Goal: Task Accomplishment & Management: Manage account settings

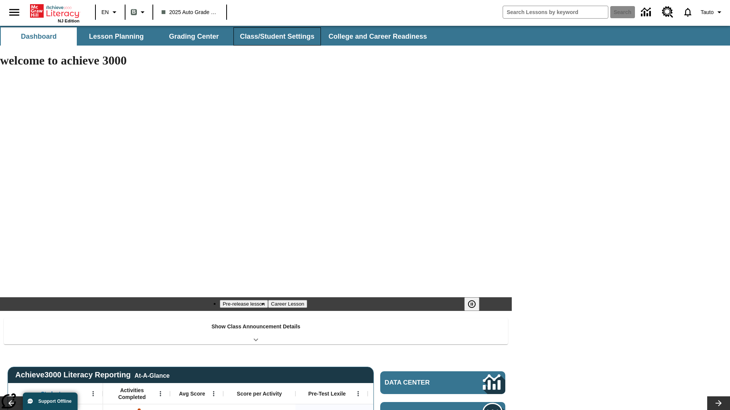
click at [276, 36] on button "Class/Student Settings" at bounding box center [276, 36] width 87 height 18
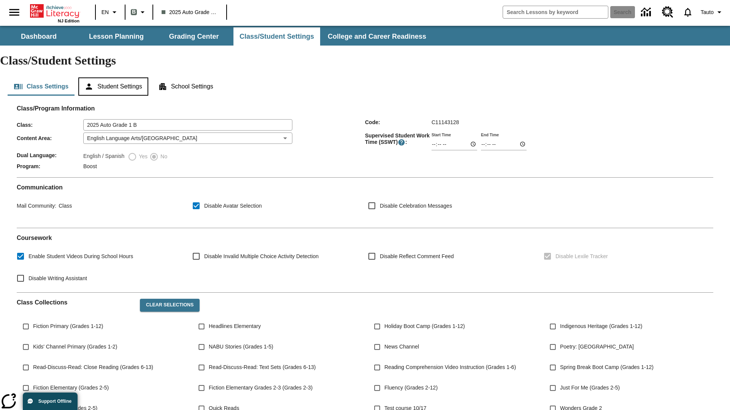
click at [114, 78] on button "Student Settings" at bounding box center [113, 87] width 70 height 18
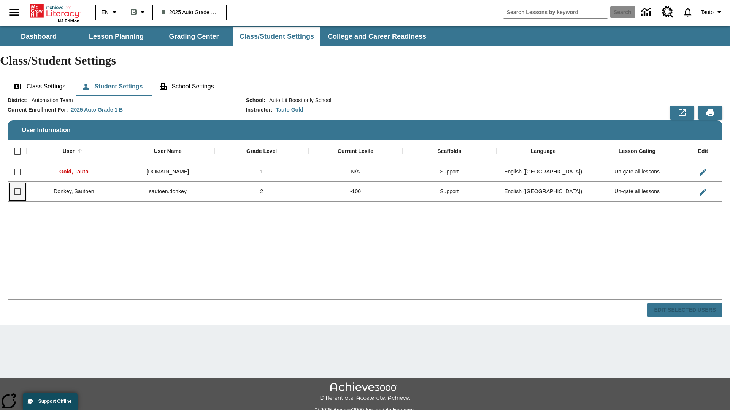
click at [17, 184] on input "Select row" at bounding box center [17, 192] width 16 height 16
checkbox input "true"
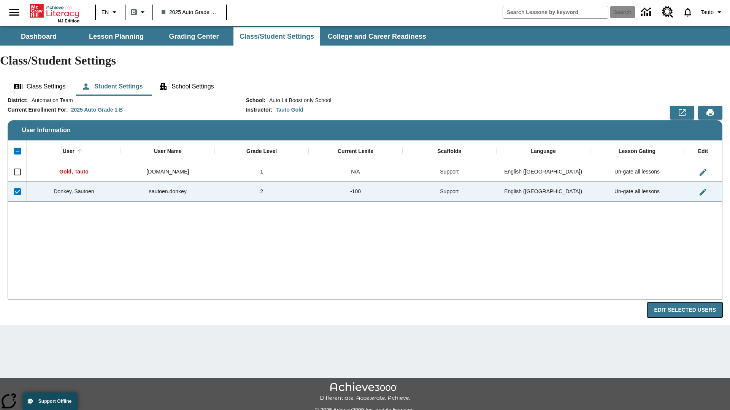
click at [687, 303] on button "Edit Selected Users" at bounding box center [684, 310] width 75 height 15
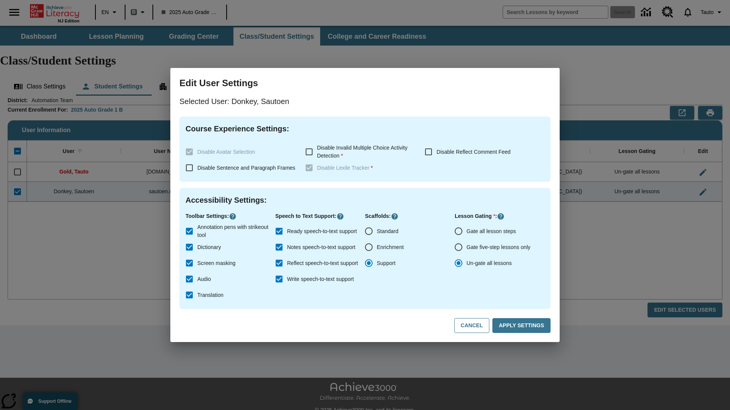
click at [458, 231] on input "Gate all lesson steps" at bounding box center [458, 231] width 16 height 16
click at [522, 326] on button "Apply Settings" at bounding box center [521, 325] width 58 height 15
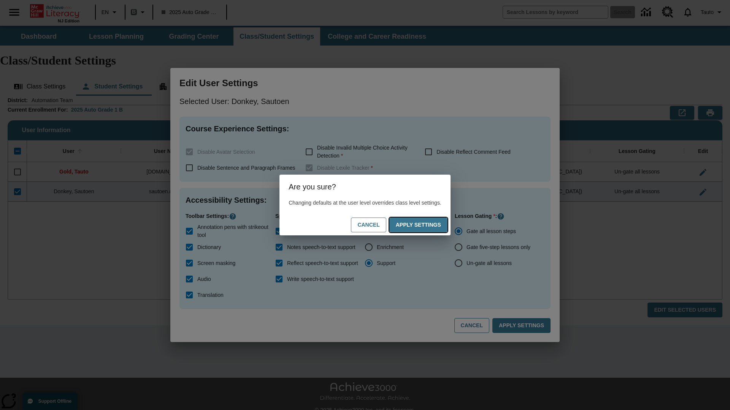
click at [426, 225] on button "Apply Settings" at bounding box center [418, 225] width 58 height 15
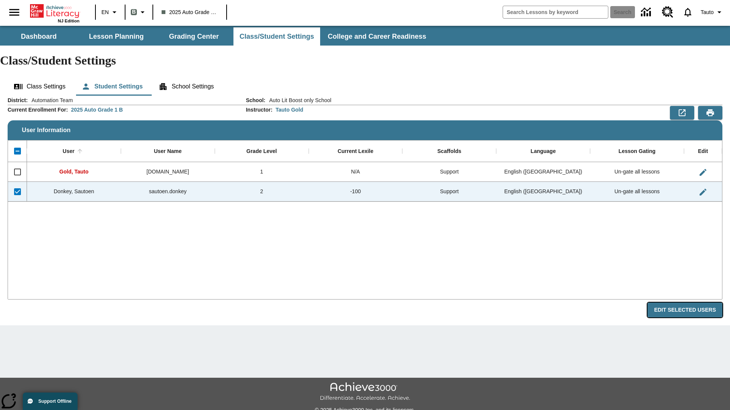
radio input "false"
radio input "true"
checkbox input "false"
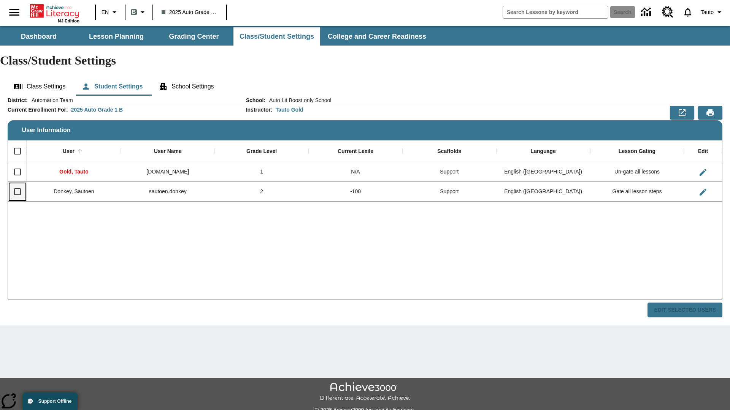
click at [17, 184] on input "Select row" at bounding box center [17, 192] width 16 height 16
checkbox input "true"
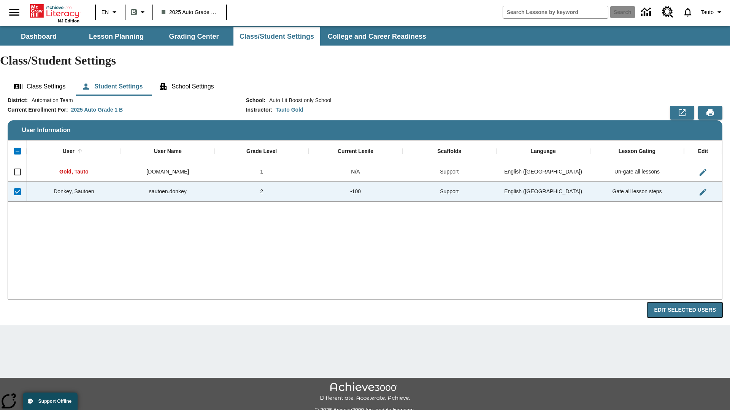
click at [687, 303] on button "Edit Selected Users" at bounding box center [684, 310] width 75 height 15
